Goal: Task Accomplishment & Management: Use online tool/utility

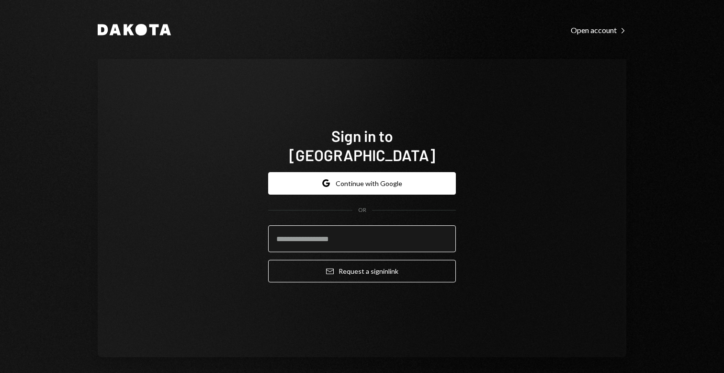
click at [363, 231] on input "email" at bounding box center [362, 238] width 188 height 27
click at [349, 232] on input "email" at bounding box center [362, 238] width 188 height 27
type input "**********"
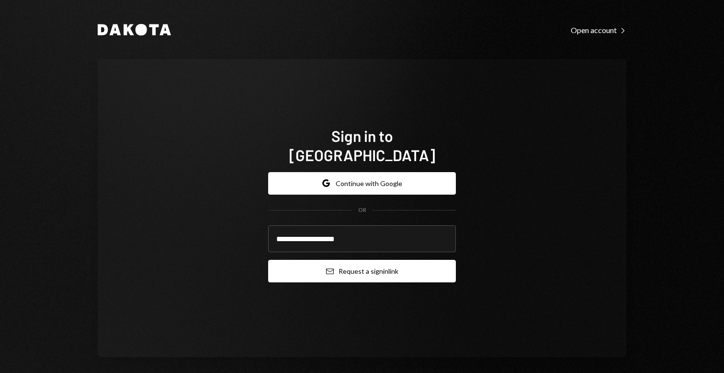
click at [378, 266] on button "Email Request a sign in link" at bounding box center [362, 271] width 188 height 23
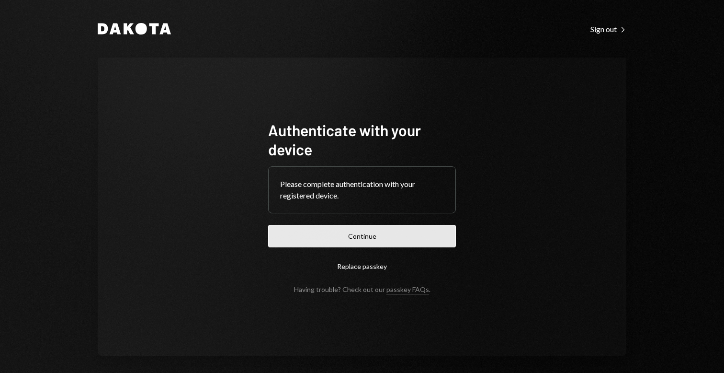
click at [362, 237] on button "Continue" at bounding box center [362, 236] width 188 height 23
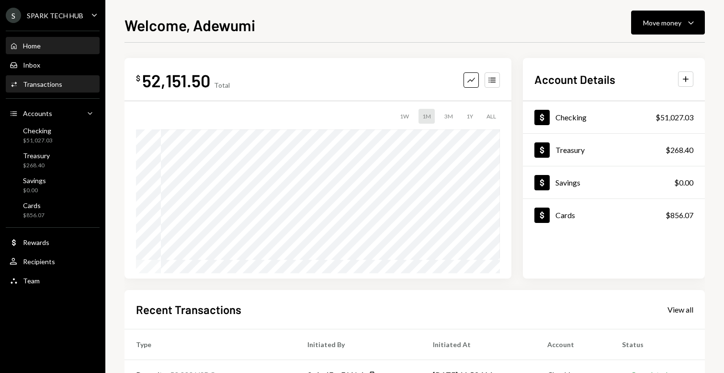
click at [61, 84] on div "Activities Transactions" at bounding box center [53, 84] width 86 height 9
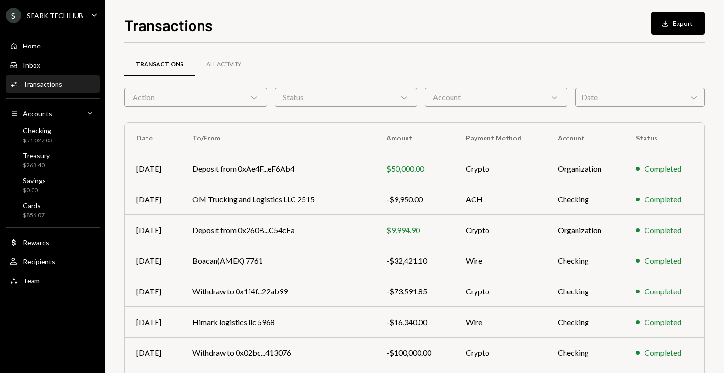
click at [243, 100] on div "Action Chevron Down" at bounding box center [196, 97] width 143 height 19
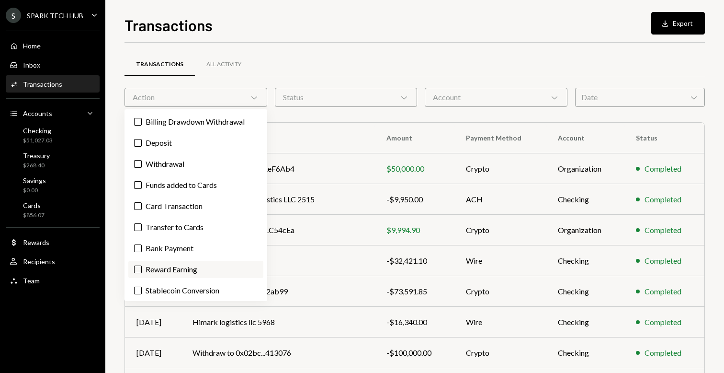
scroll to position [23, 0]
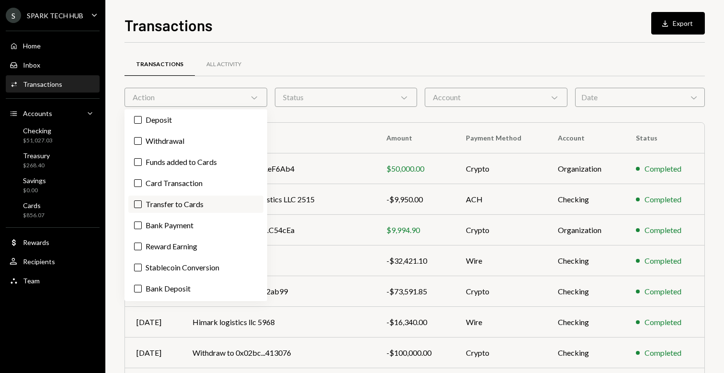
click at [156, 204] on label "Transfer to Cards" at bounding box center [195, 203] width 135 height 17
click at [142, 204] on button "Transfer to Cards" at bounding box center [138, 204] width 8 height 8
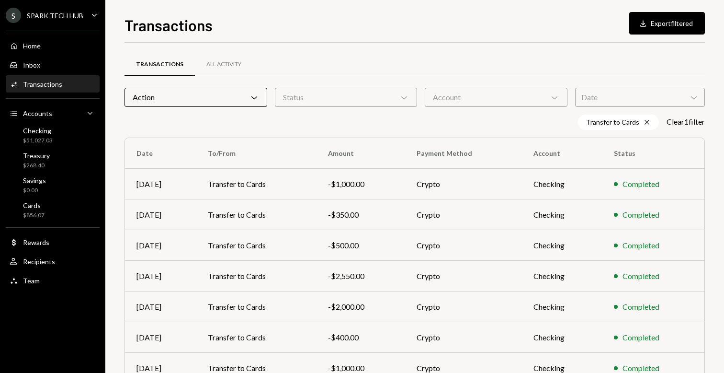
click at [353, 126] on div "Transfer to Cards Cross Clear 1 filter" at bounding box center [415, 121] width 581 height 15
click at [593, 97] on div "Date Chevron Down" at bounding box center [640, 97] width 130 height 19
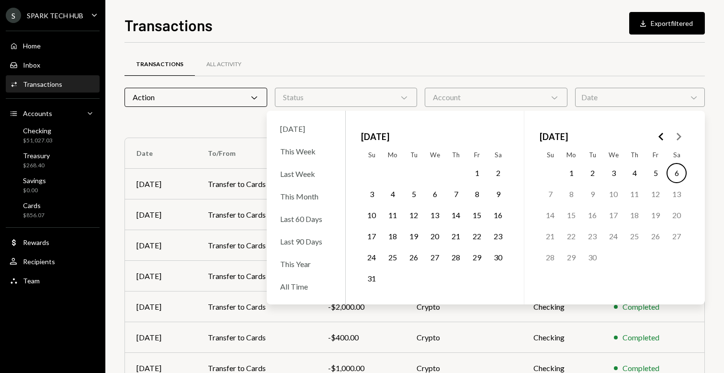
click at [572, 166] on button "1" at bounding box center [571, 173] width 20 height 20
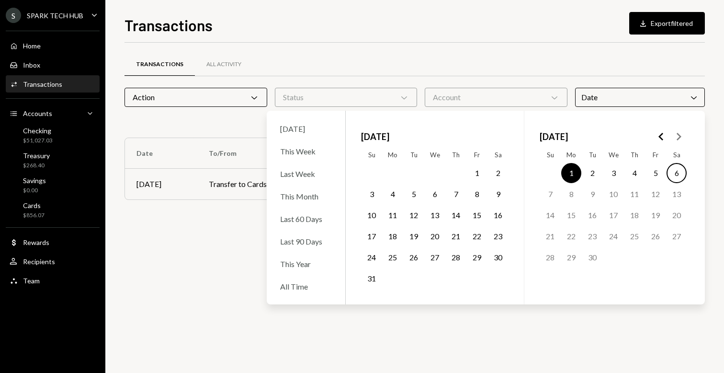
click at [678, 170] on button "6" at bounding box center [677, 173] width 20 height 20
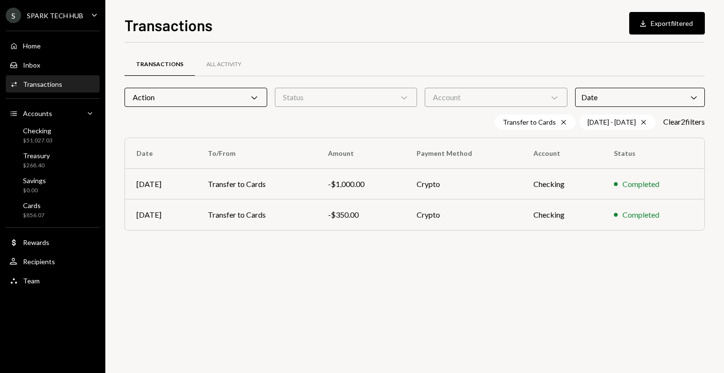
click at [468, 39] on div "Transactions Download Export filtered Transactions All Activity Action Chevron …" at bounding box center [415, 192] width 581 height 359
